Goal: Task Accomplishment & Management: Manage account settings

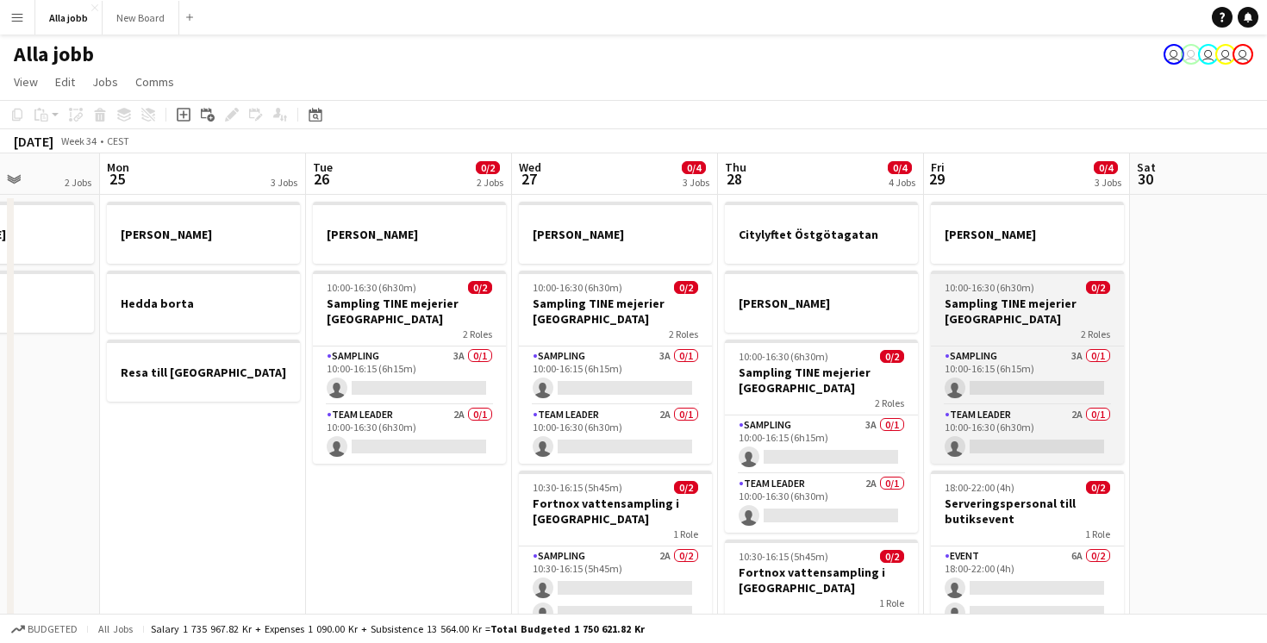
scroll to position [0, 510]
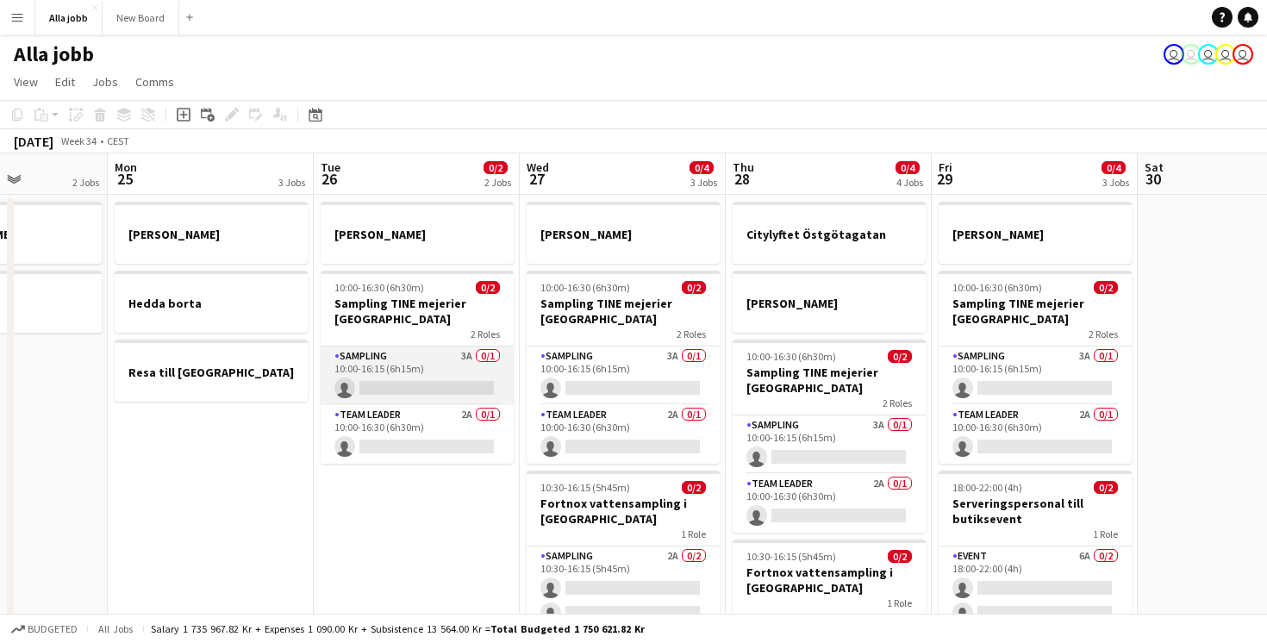
click at [456, 360] on app-card-role "Sampling 3A 0/1 10:00-16:15 (6h15m) single-neutral-actions" at bounding box center [417, 376] width 193 height 59
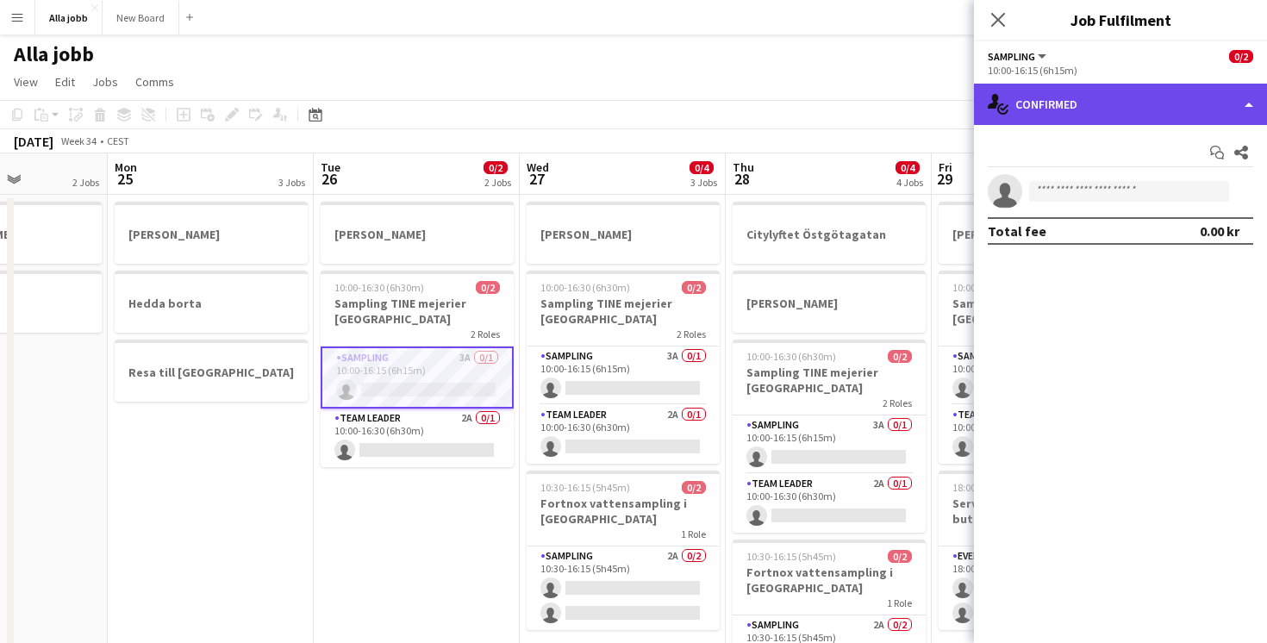
click at [1129, 116] on div "single-neutral-actions-check-2 Confirmed" at bounding box center [1120, 104] width 293 height 41
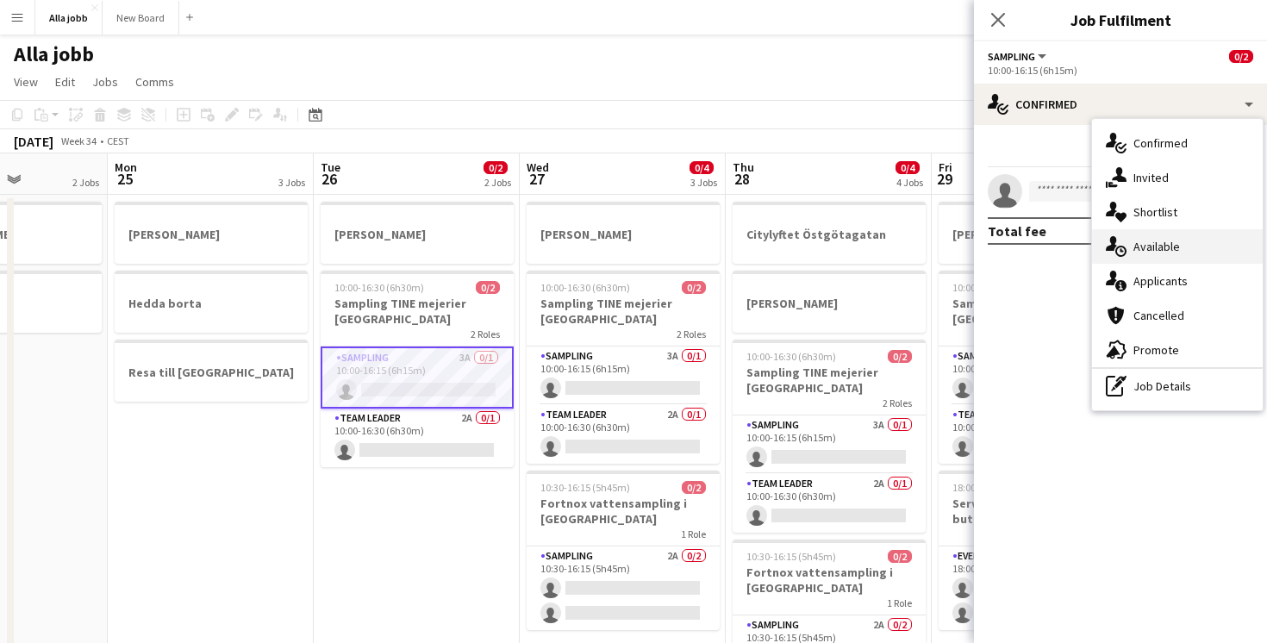
click at [1146, 241] on div "single-neutral-actions-upload Available" at bounding box center [1177, 246] width 171 height 34
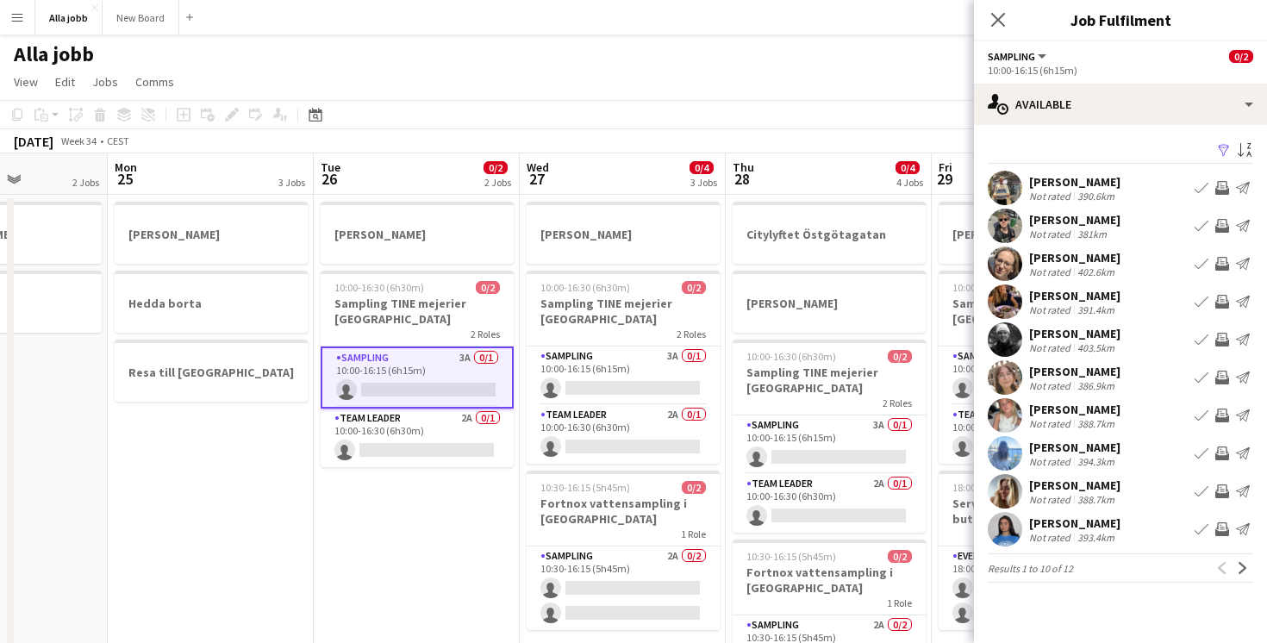
click at [1111, 75] on div "10:00-16:15 (6h15m)" at bounding box center [1121, 70] width 266 height 13
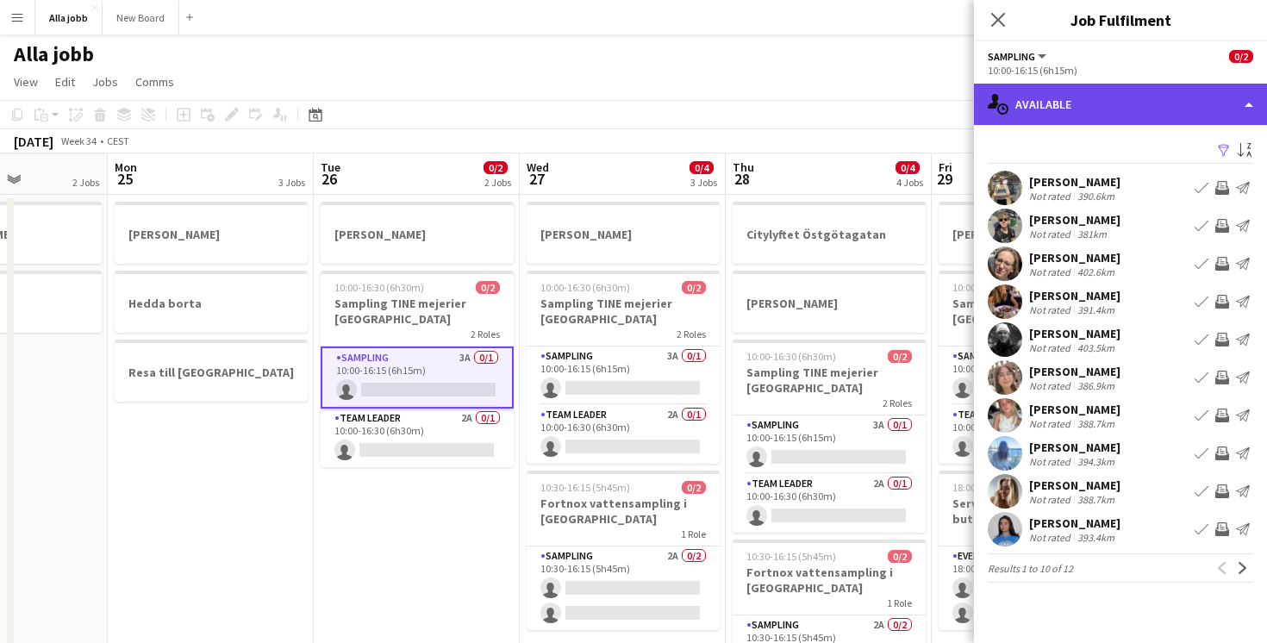
click at [1087, 106] on div "single-neutral-actions-upload Available" at bounding box center [1120, 104] width 293 height 41
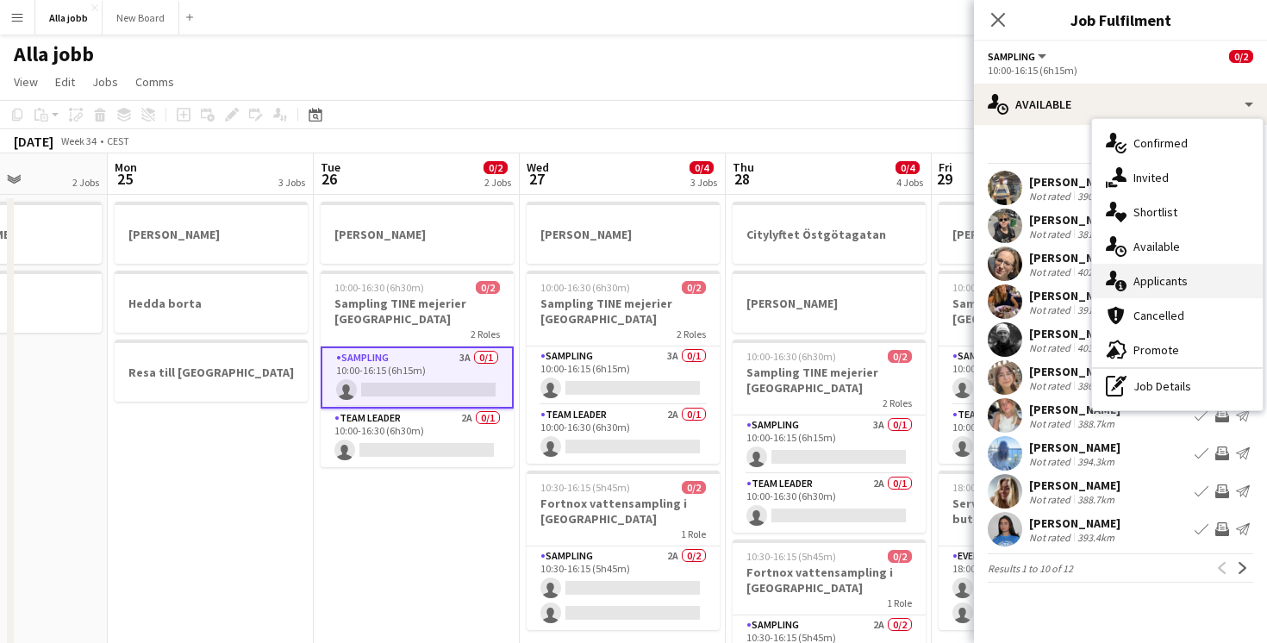
click at [1158, 277] on div "single-neutral-actions-information Applicants" at bounding box center [1177, 281] width 171 height 34
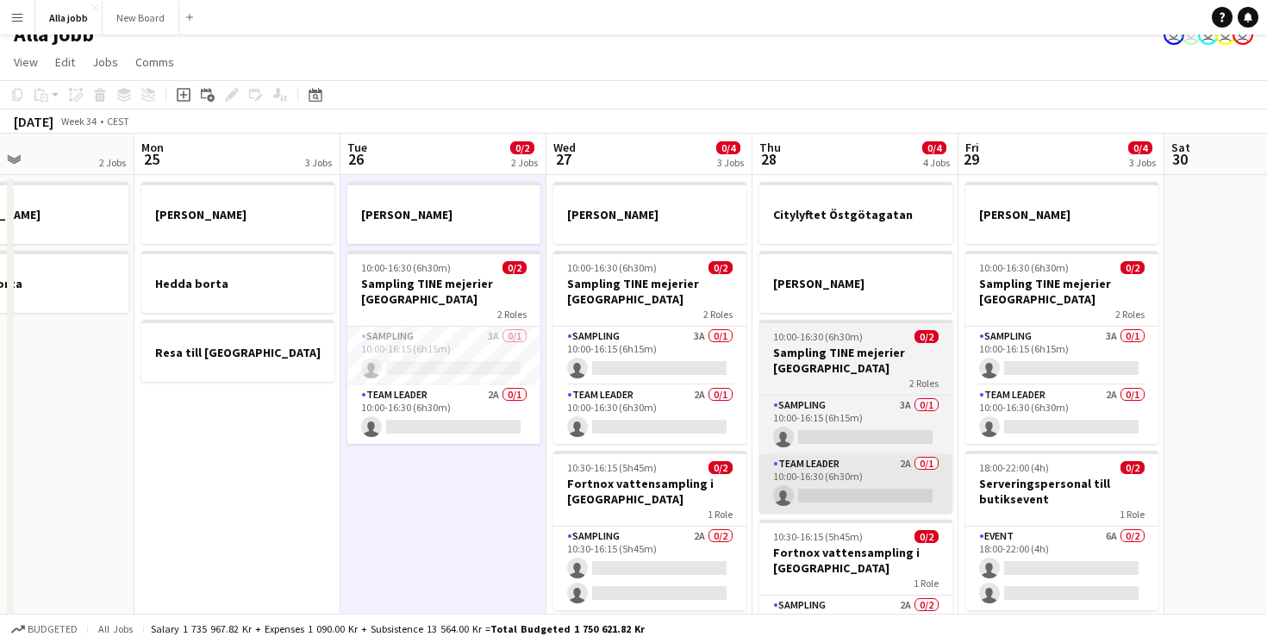
scroll to position [0, 0]
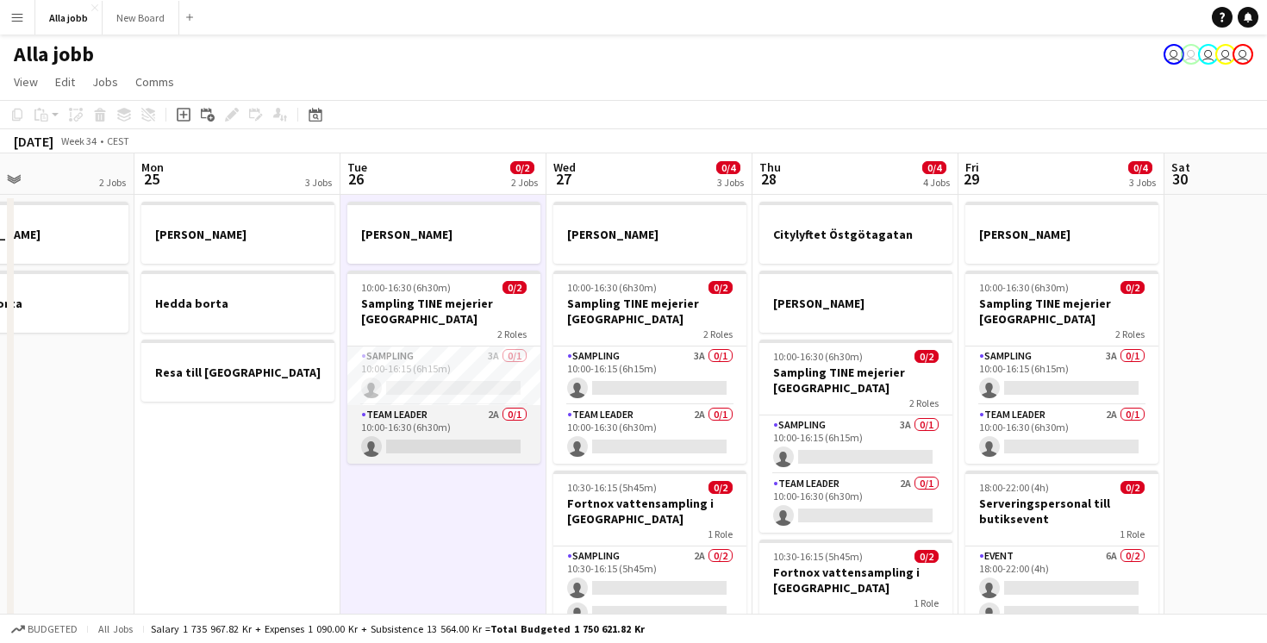
click at [488, 450] on app-card-role "Team Leader 2A 0/1 10:00-16:30 (6h30m) single-neutral-actions" at bounding box center [443, 434] width 193 height 59
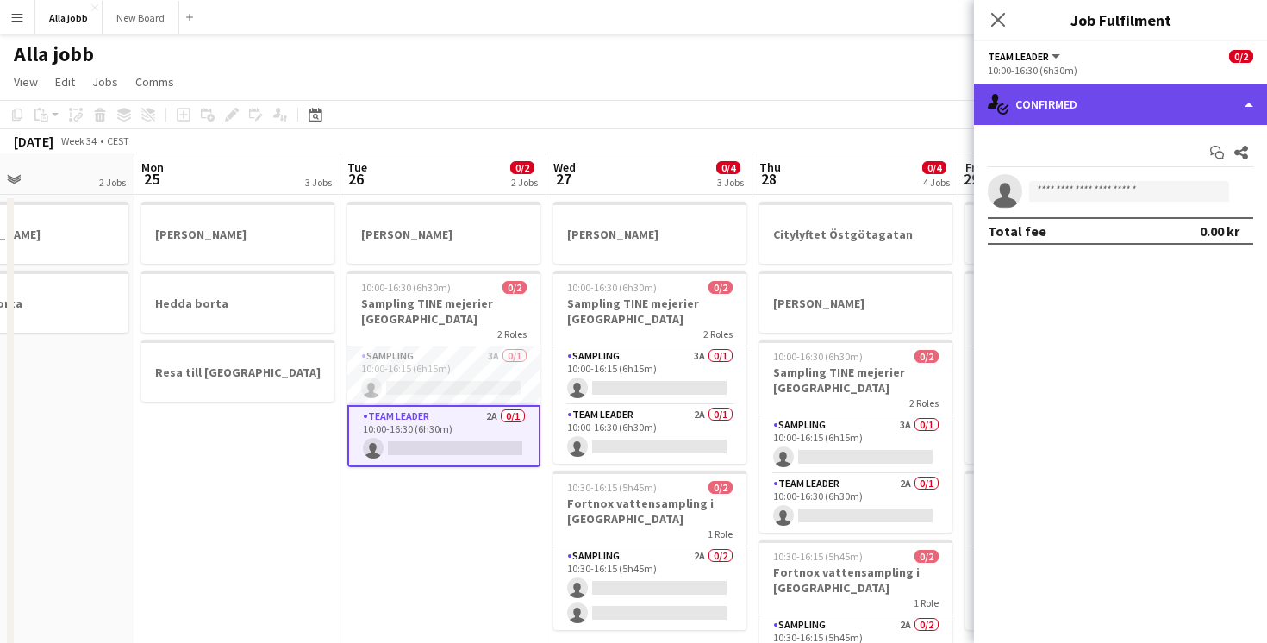
click at [1114, 93] on div "single-neutral-actions-check-2 Confirmed" at bounding box center [1120, 104] width 293 height 41
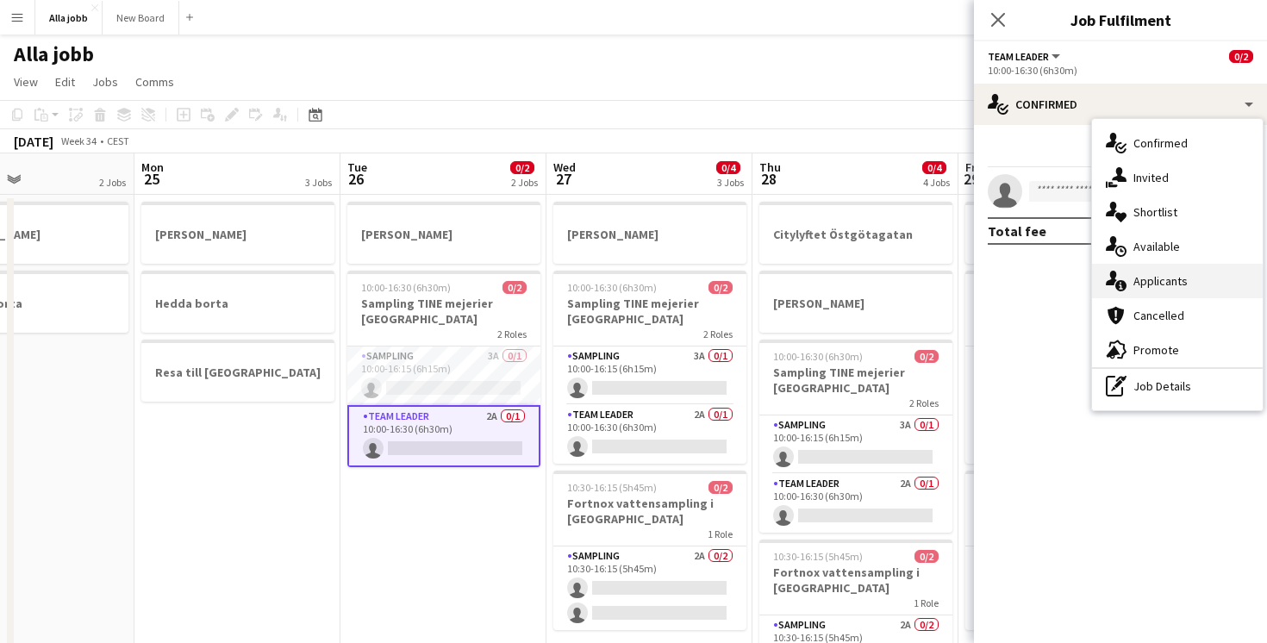
click at [1177, 284] on div "single-neutral-actions-information Applicants" at bounding box center [1177, 281] width 171 height 34
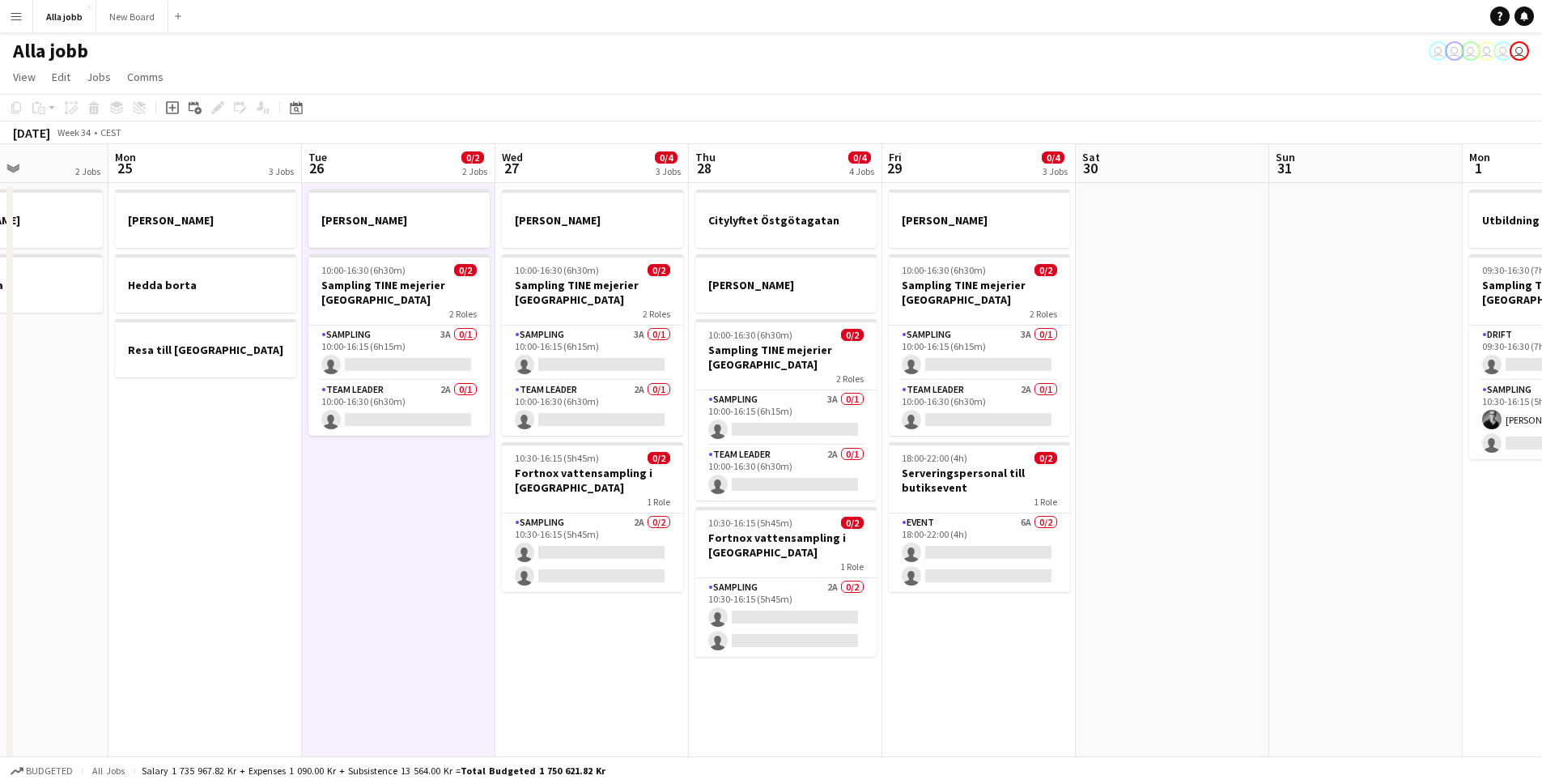
scroll to position [0, 472]
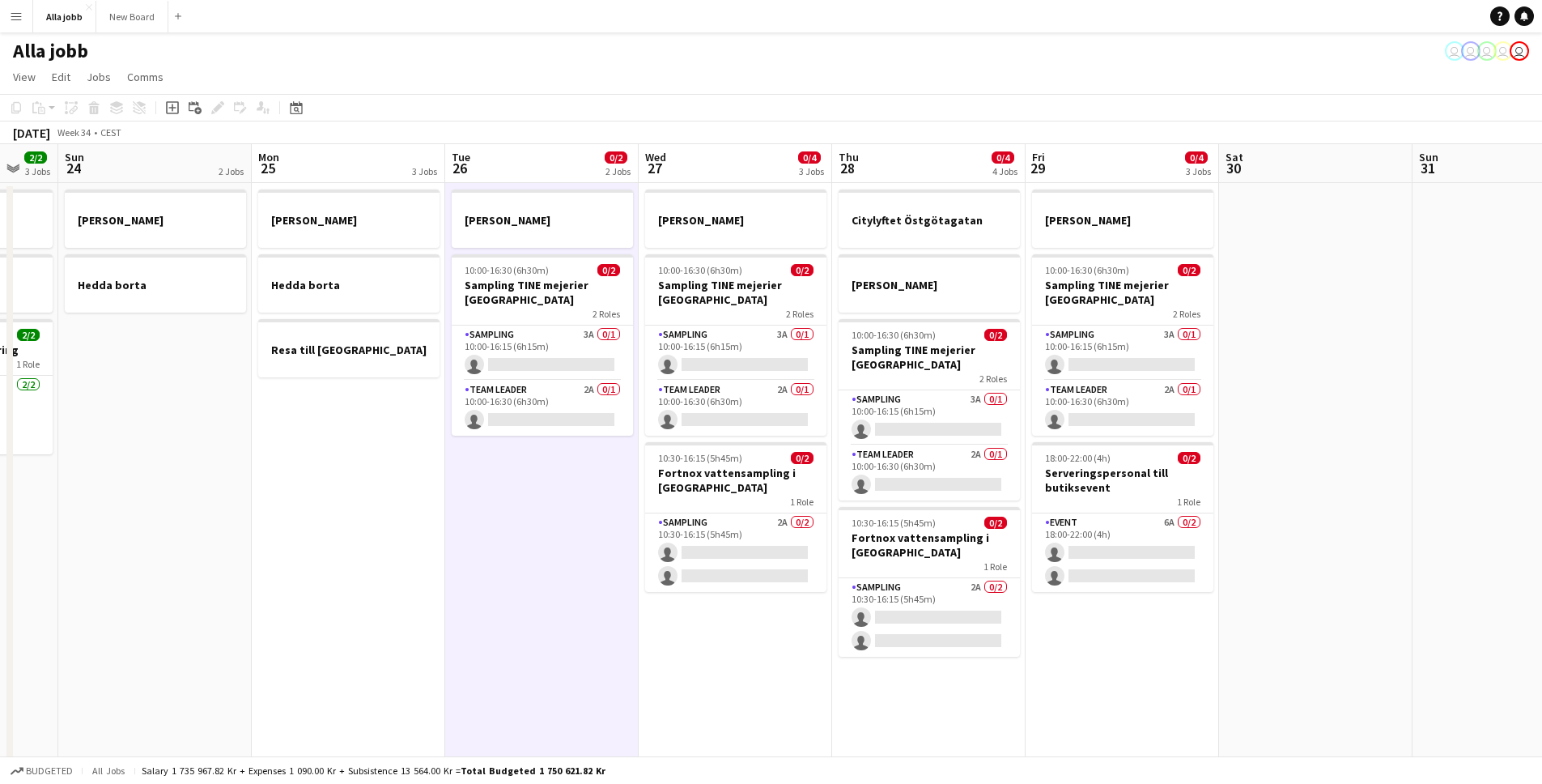
drag, startPoint x: 255, startPoint y: 479, endPoint x: 561, endPoint y: 515, distance: 308.1
click at [552, 515] on app-calendar-viewport "Fri 22 1 Job Sat 23 2/2 3 Jobs Sun 24 2 Jobs Mon 25 3 Jobs Tue 26 0/2 2 Jobs We…" at bounding box center [771, 652] width 1542 height 1017
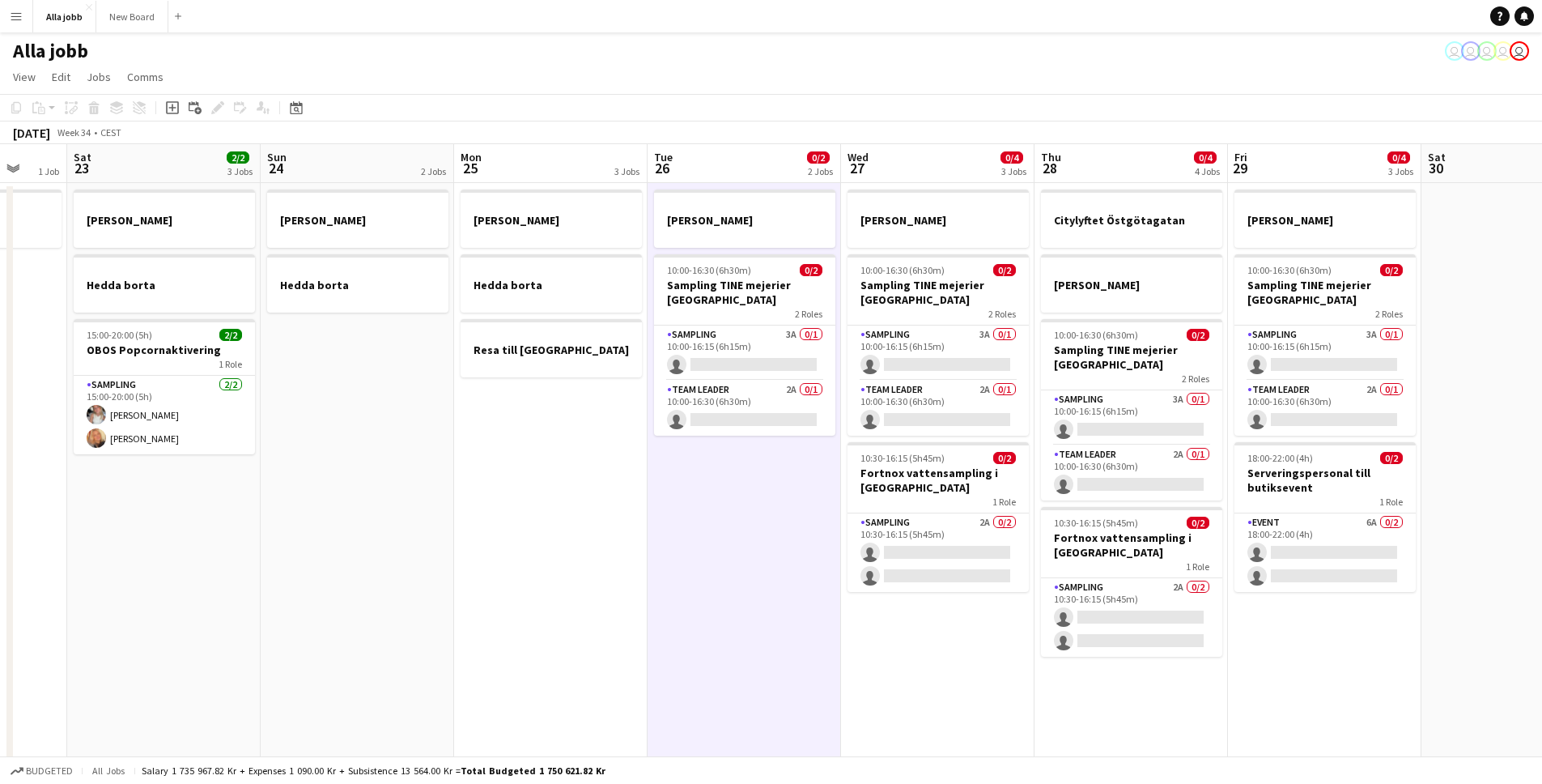
drag, startPoint x: 420, startPoint y: 502, endPoint x: 745, endPoint y: 507, distance: 325.0
click at [719, 509] on app-calendar-viewport "Wed 20 1 Job Thu 21 11/12 3 Jobs Fri 22 1 Job Sat 23 2/2 3 Jobs Sun 24 2 Jobs M…" at bounding box center [771, 652] width 1542 height 1017
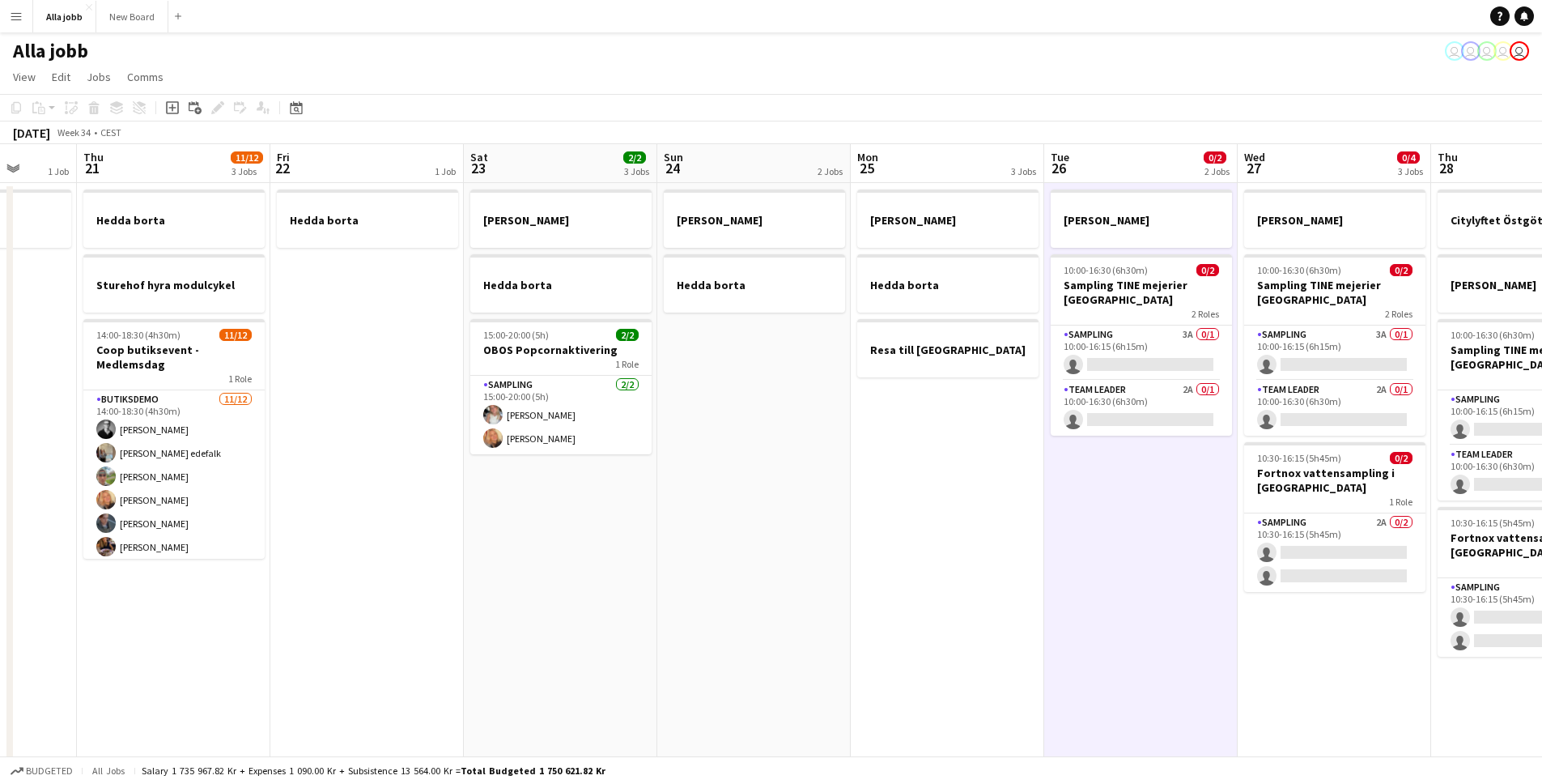
drag, startPoint x: 338, startPoint y: 569, endPoint x: 712, endPoint y: 578, distance: 374.1
click at [713, 578] on app-calendar-viewport "Mon 18 2 Jobs Tue 19 1 Job Wed 20 1 Job Thu 21 11/12 3 Jobs Fri 22 1 Job Sat 23…" at bounding box center [771, 652] width 1542 height 1017
